Goal: Information Seeking & Learning: Find specific page/section

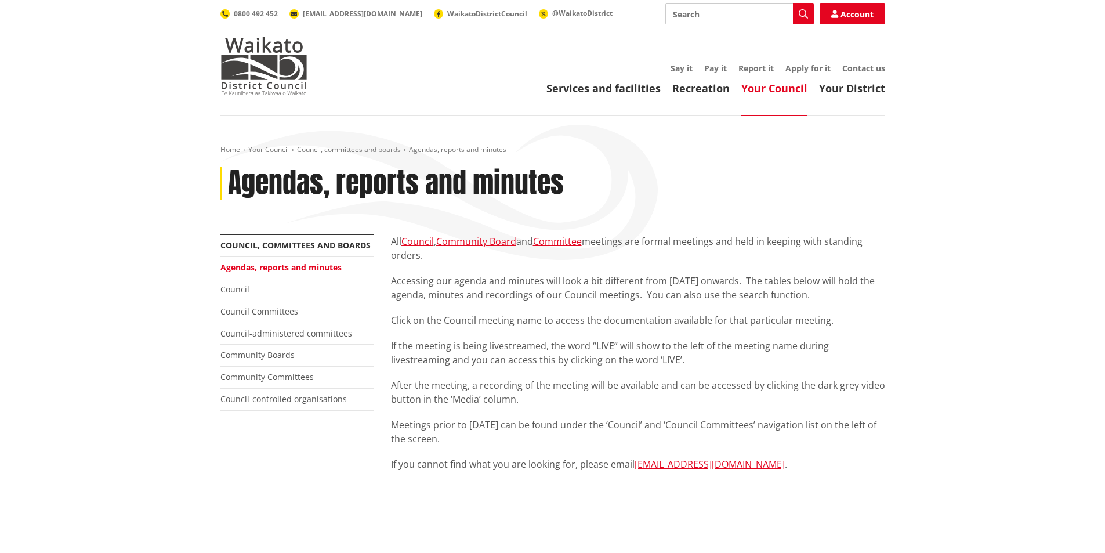
click at [703, 17] on input "Search" at bounding box center [739, 13] width 148 height 21
click at [700, 12] on input "long term plan" at bounding box center [739, 13] width 148 height 21
click at [715, 69] on div "Long Term Plan" at bounding box center [739, 77] width 147 height 21
type input "Long Term Plan"
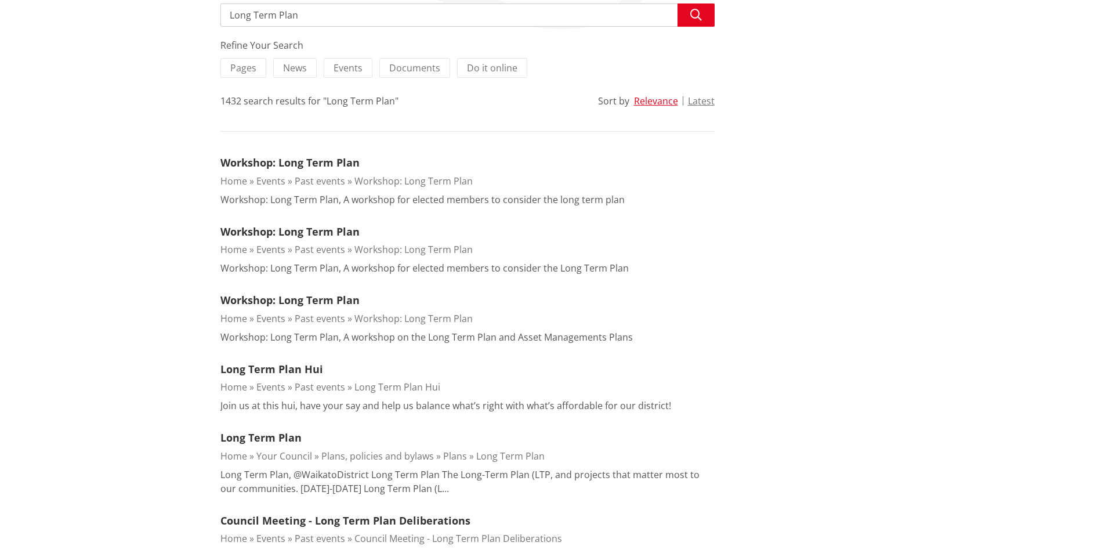
scroll to position [232, 0]
click at [267, 433] on link "Long Term Plan" at bounding box center [260, 436] width 81 height 14
